Goal: Task Accomplishment & Management: Complete application form

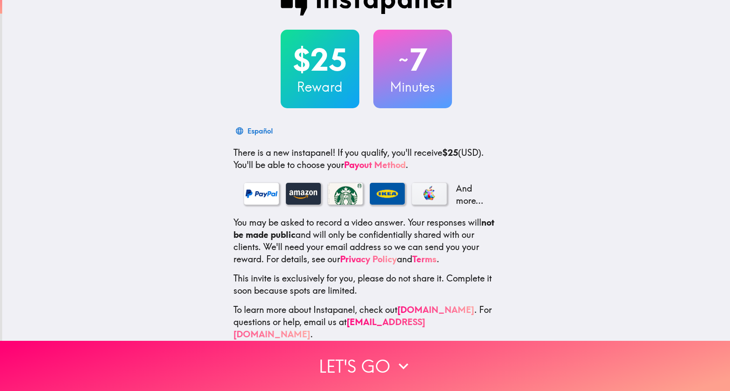
scroll to position [34, 0]
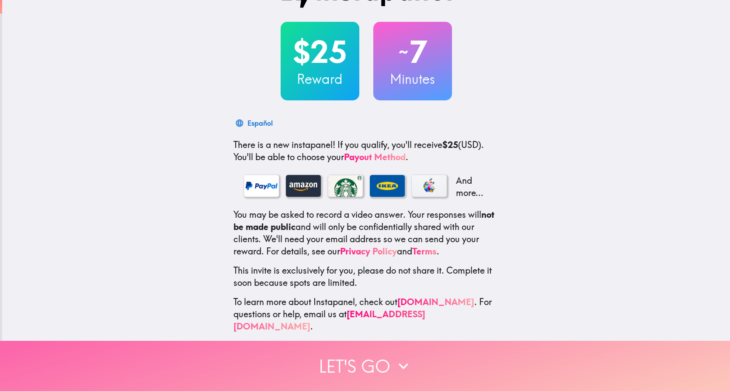
click at [355, 348] on button "Let's go" at bounding box center [365, 366] width 730 height 50
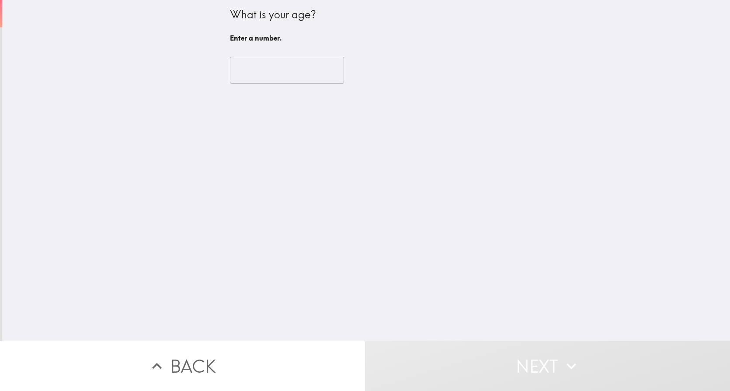
click at [271, 69] on input "number" at bounding box center [287, 70] width 114 height 27
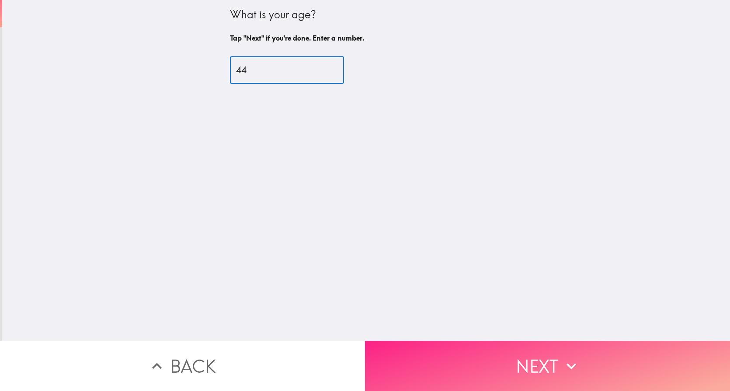
type input "44"
click at [486, 347] on button "Next" at bounding box center [547, 366] width 365 height 50
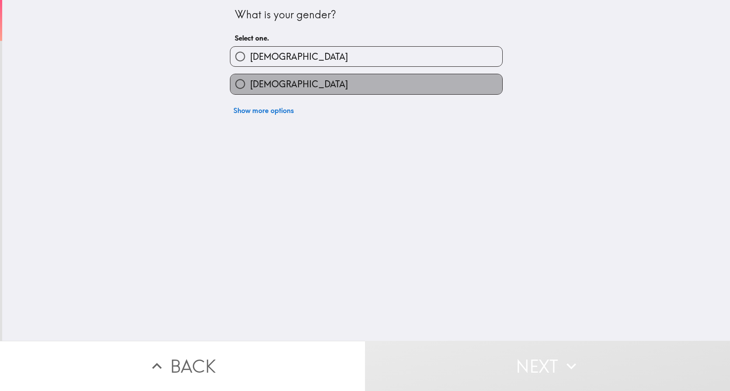
click at [263, 81] on span "[DEMOGRAPHIC_DATA]" at bounding box center [299, 84] width 98 height 12
click at [250, 81] on input "[DEMOGRAPHIC_DATA]" at bounding box center [240, 84] width 20 height 20
radio input "true"
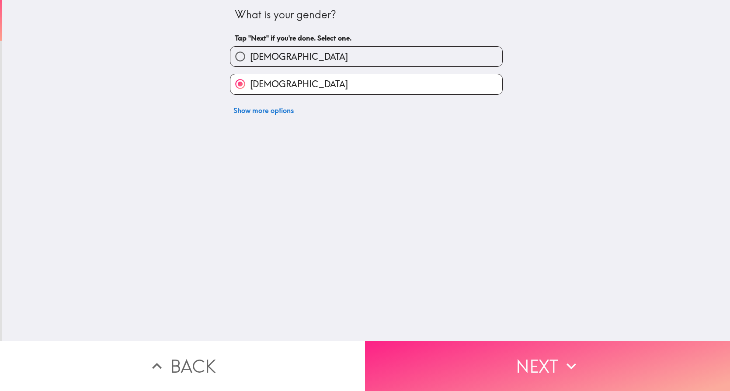
click at [470, 363] on button "Next" at bounding box center [547, 366] width 365 height 50
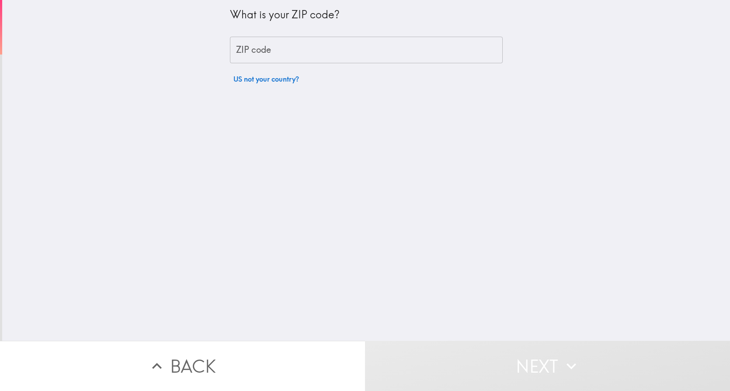
click at [295, 53] on input "ZIP code" at bounding box center [366, 50] width 273 height 27
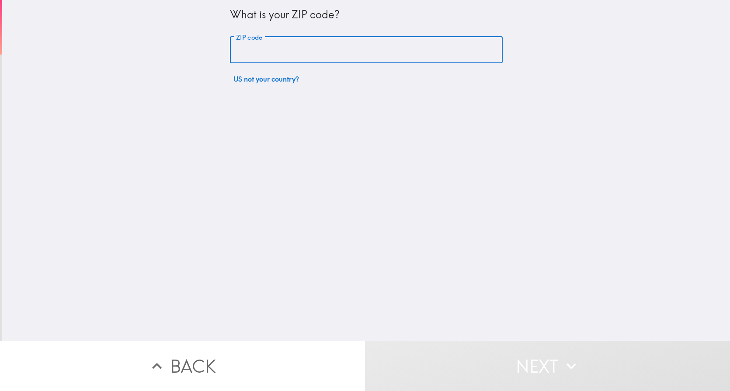
type input "29414"
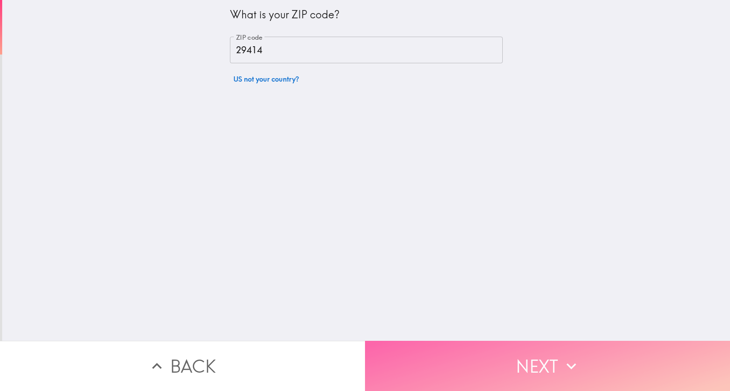
click at [490, 347] on button "Next" at bounding box center [547, 366] width 365 height 50
